Goal: Information Seeking & Learning: Find specific fact

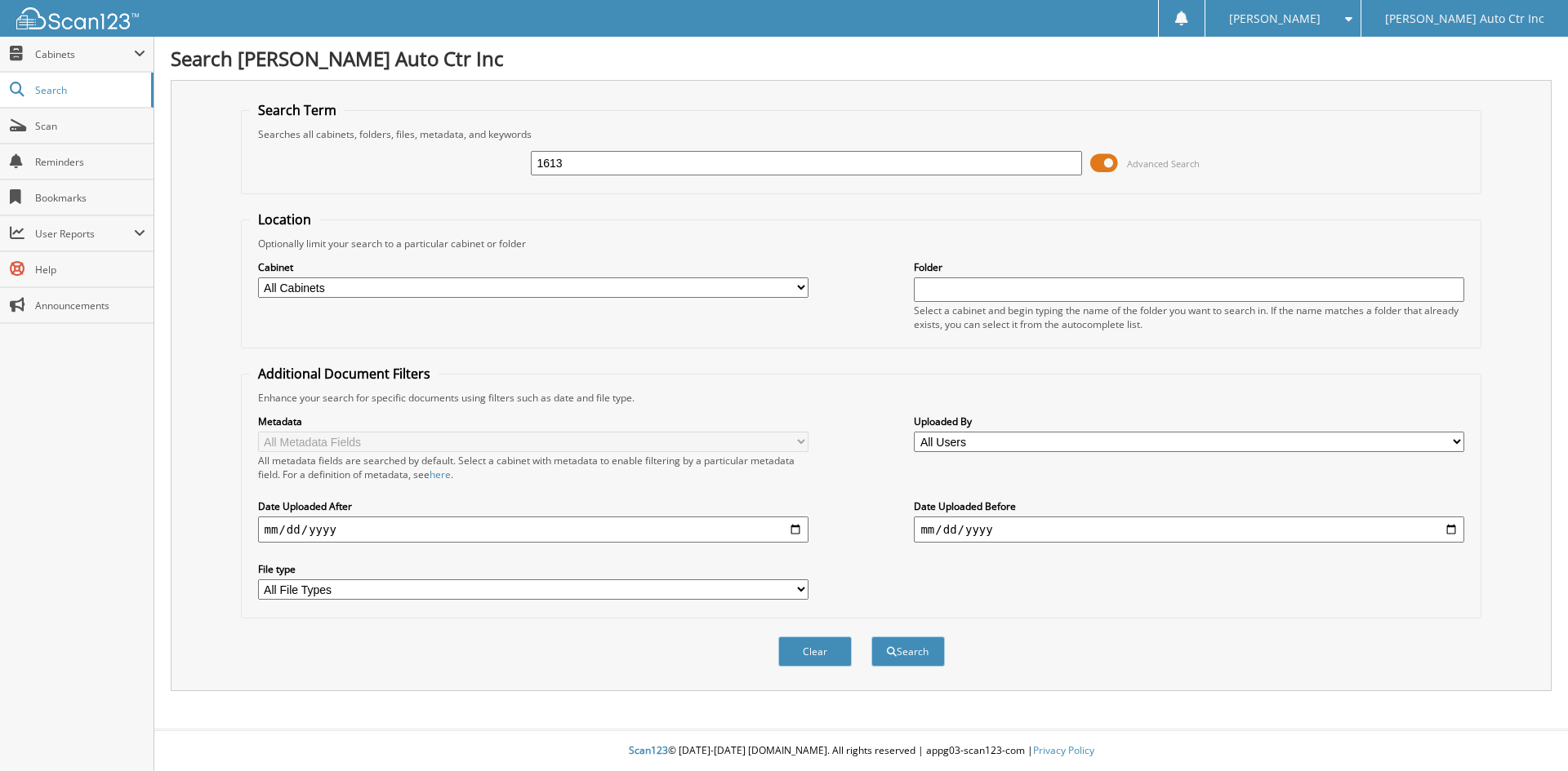
type input "1613"
click at [871, 637] on button "Search" at bounding box center [908, 652] width 73 height 30
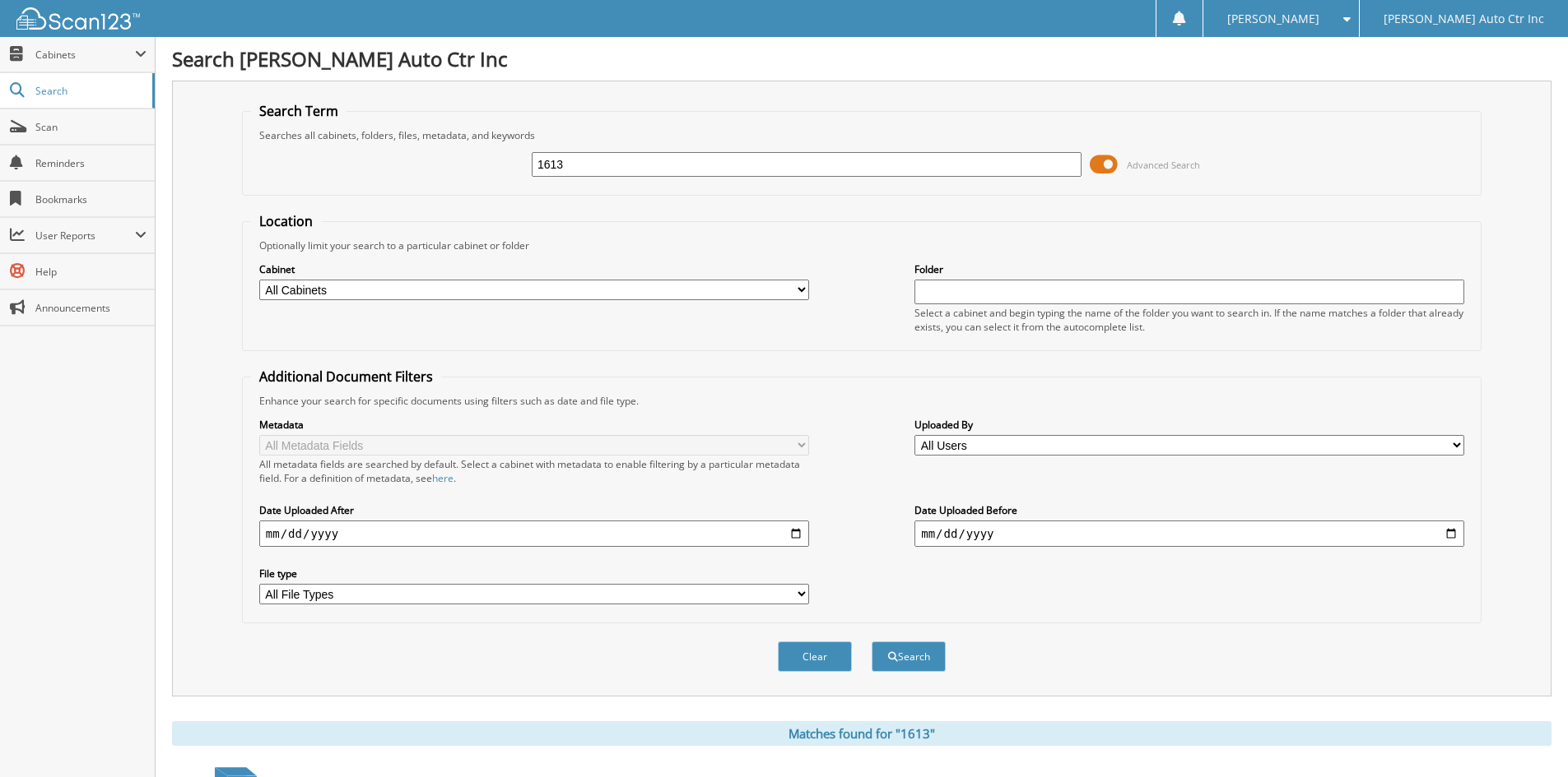
drag, startPoint x: 622, startPoint y: 163, endPoint x: 420, endPoint y: 204, distance: 206.1
click at [421, 203] on form "Search Term Searches all cabinets, folders, files, metadata, and keywords 1613 …" at bounding box center [862, 396] width 1239 height 588
type input "13613"
click at [871, 642] on button "Search" at bounding box center [908, 657] width 74 height 30
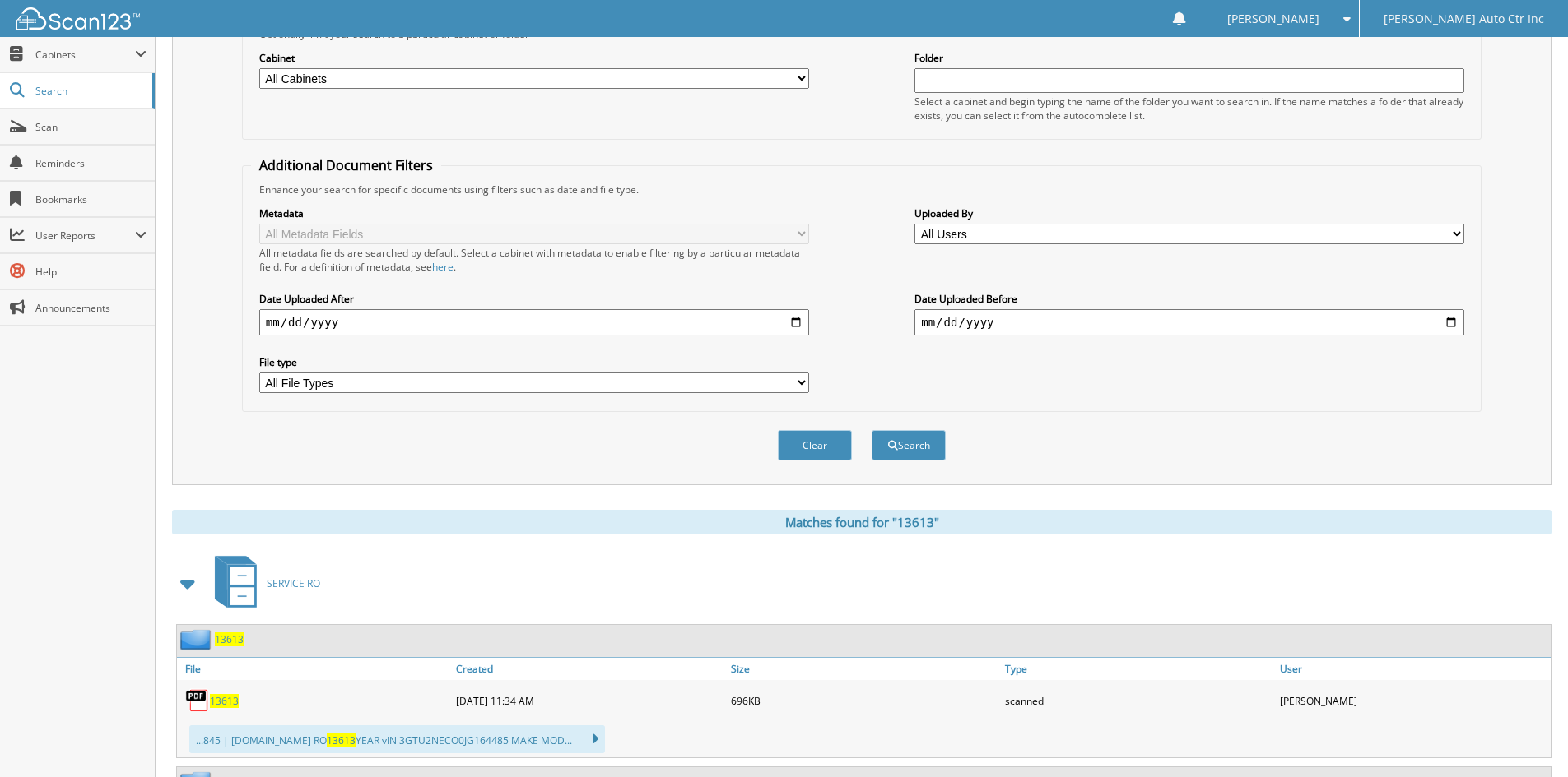
scroll to position [376, 0]
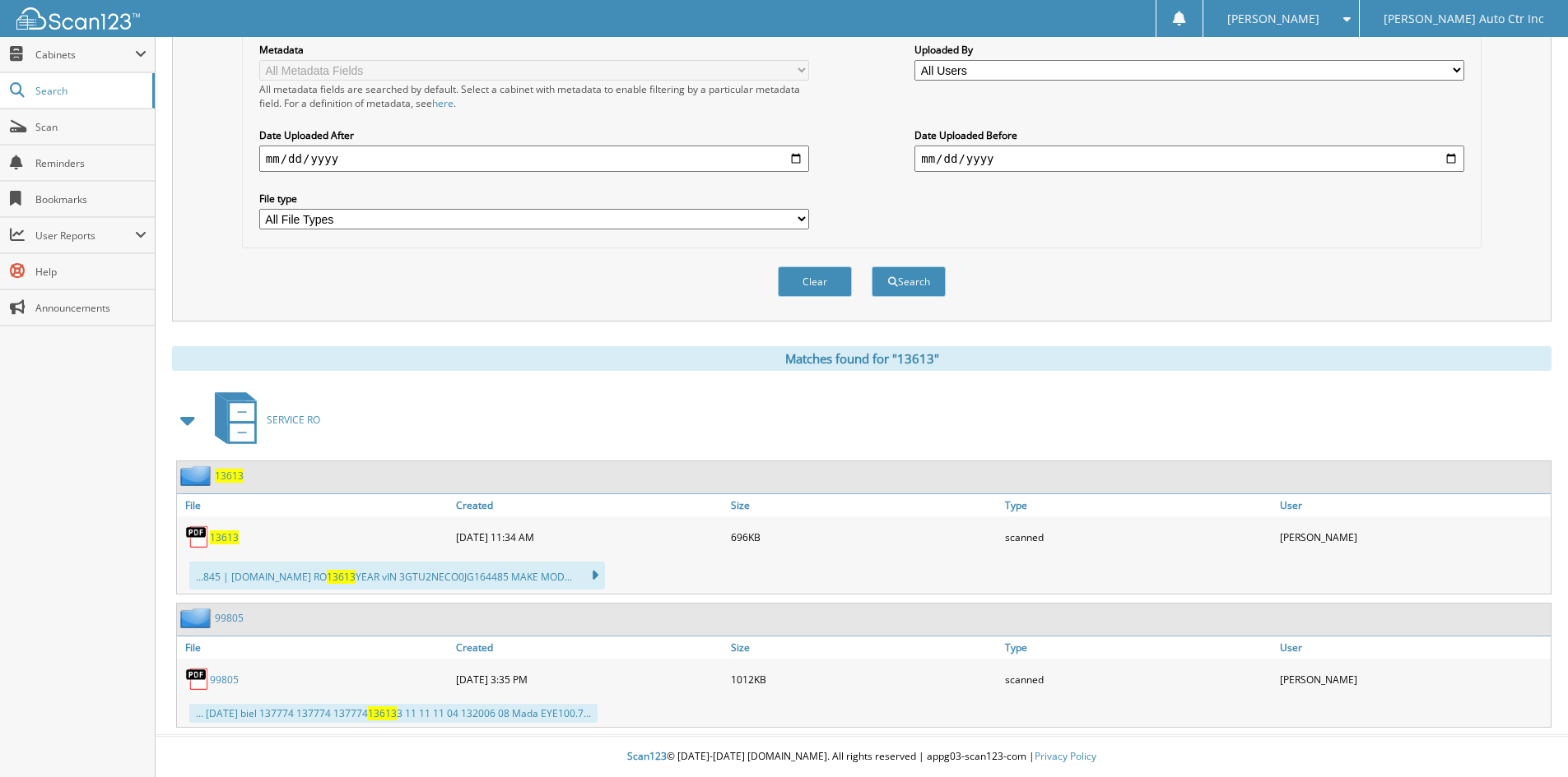
click at [214, 531] on link "13613" at bounding box center [224, 538] width 28 height 14
click at [847, 282] on button "Clear" at bounding box center [814, 282] width 74 height 30
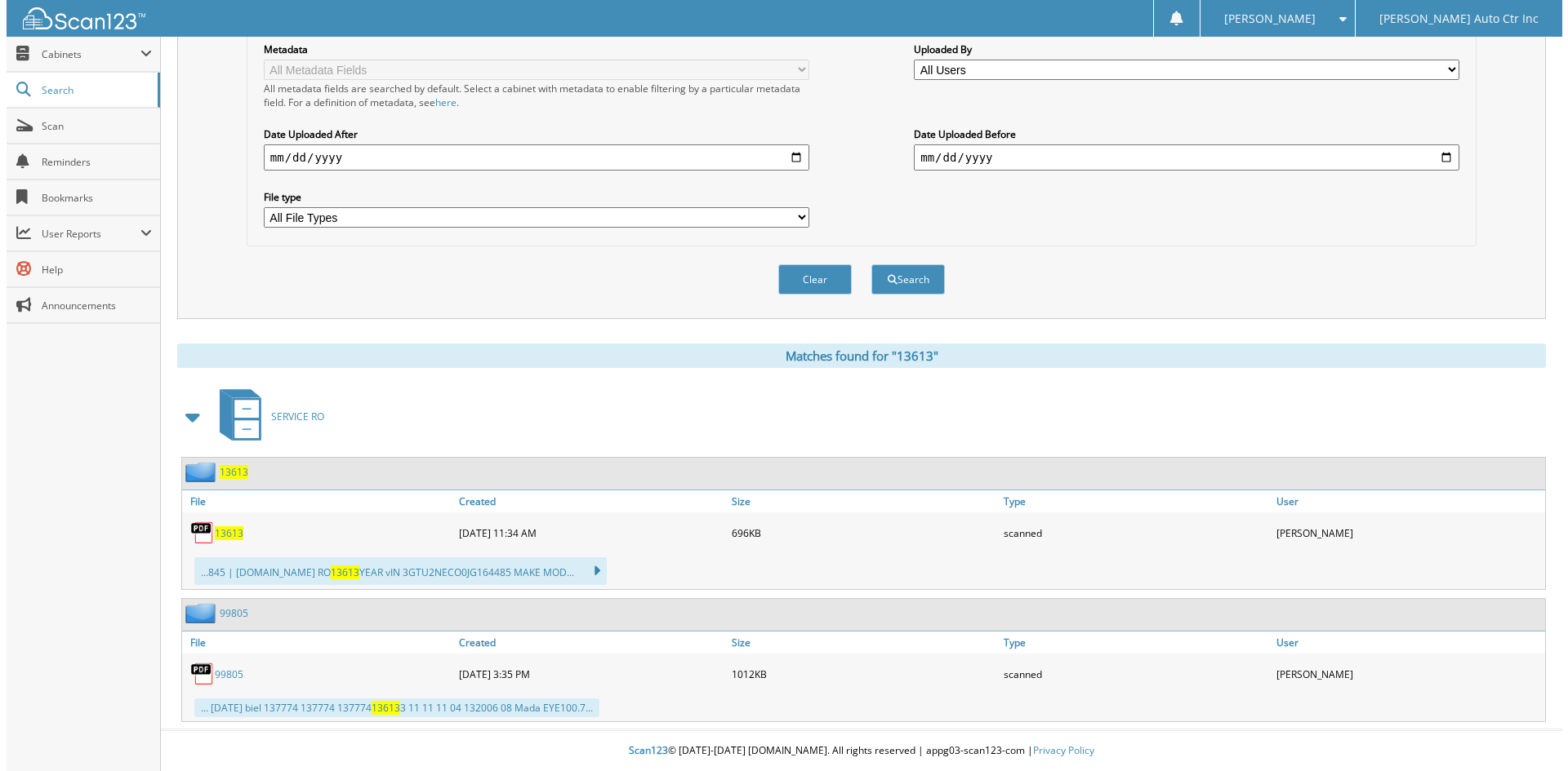
scroll to position [0, 0]
